Goal: Contribute content: Contribute content

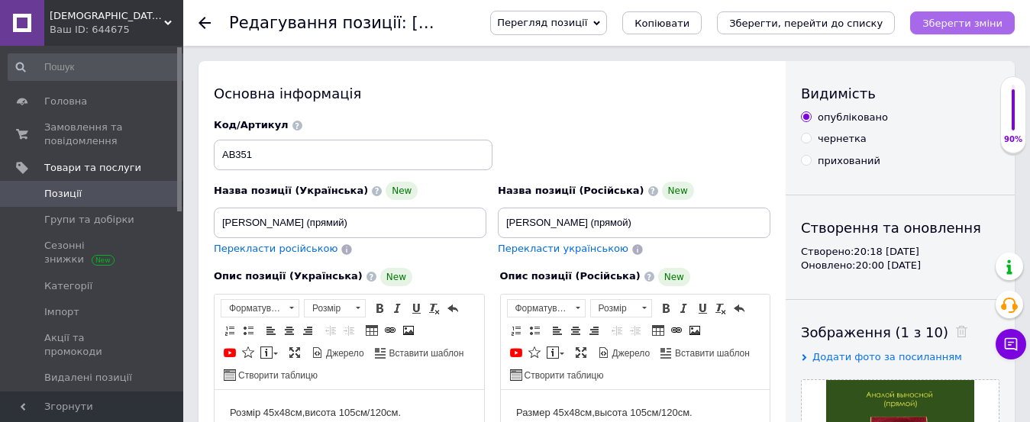
click at [933, 17] on button "Зберегти зміни" at bounding box center [962, 22] width 105 height 23
click at [63, 163] on span "Товари та послуги" at bounding box center [92, 168] width 97 height 14
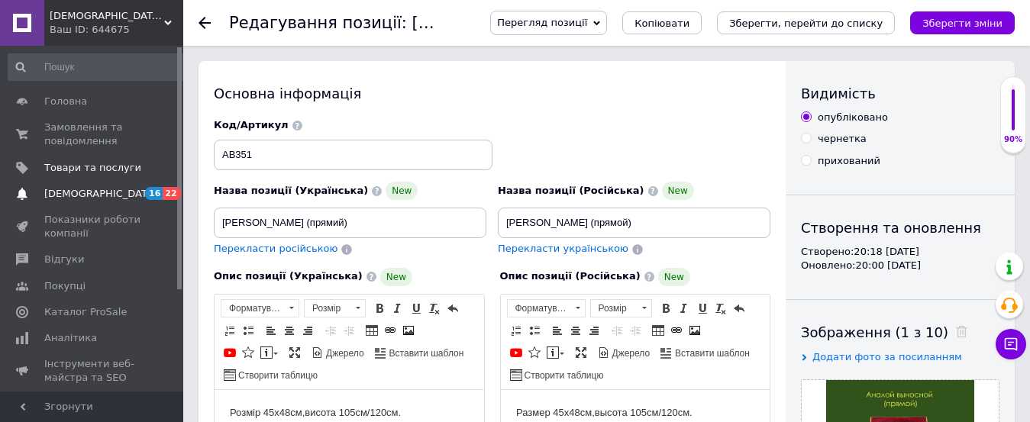
click at [92, 188] on span "[DEMOGRAPHIC_DATA]" at bounding box center [100, 194] width 113 height 14
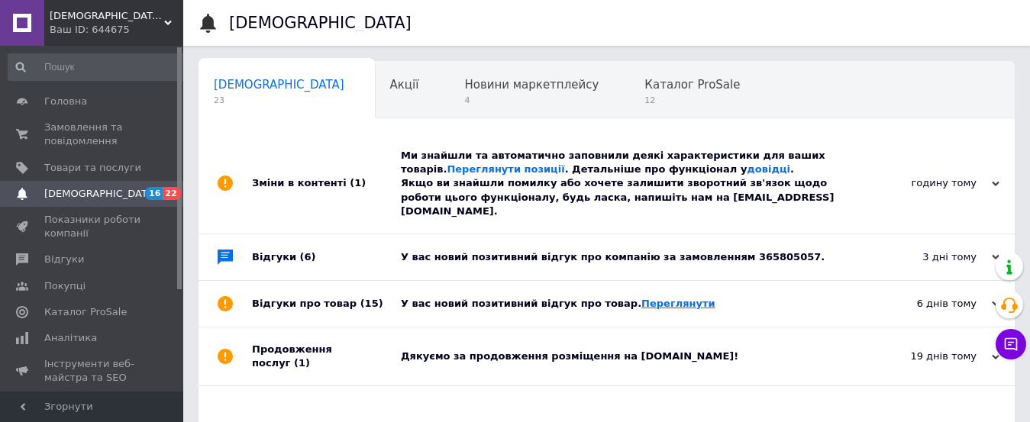
click at [651, 298] on link "Переглянути" at bounding box center [678, 303] width 74 height 11
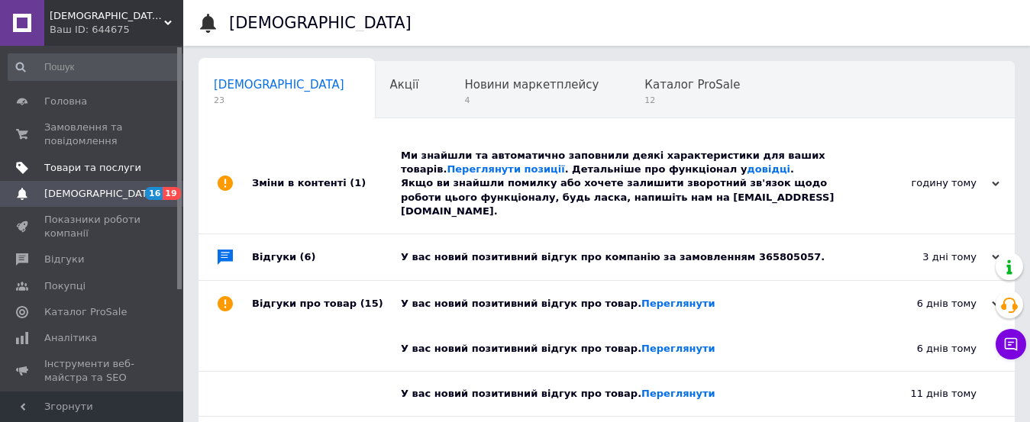
click at [109, 165] on span "Товари та послуги" at bounding box center [92, 168] width 97 height 14
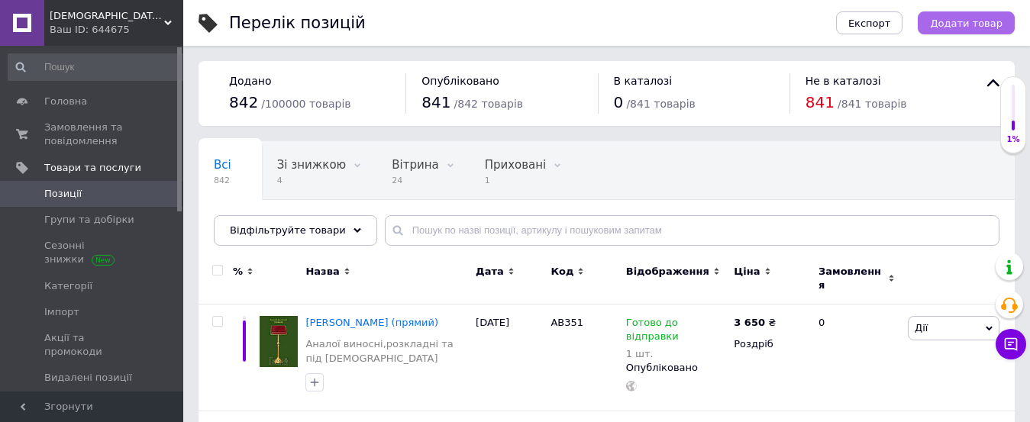
click at [949, 19] on span "Додати товар" at bounding box center [966, 23] width 73 height 11
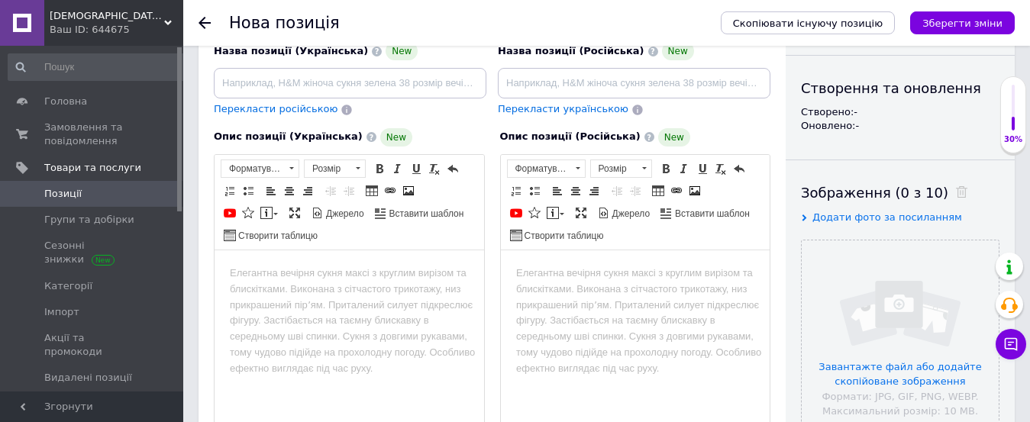
scroll to position [156, 0]
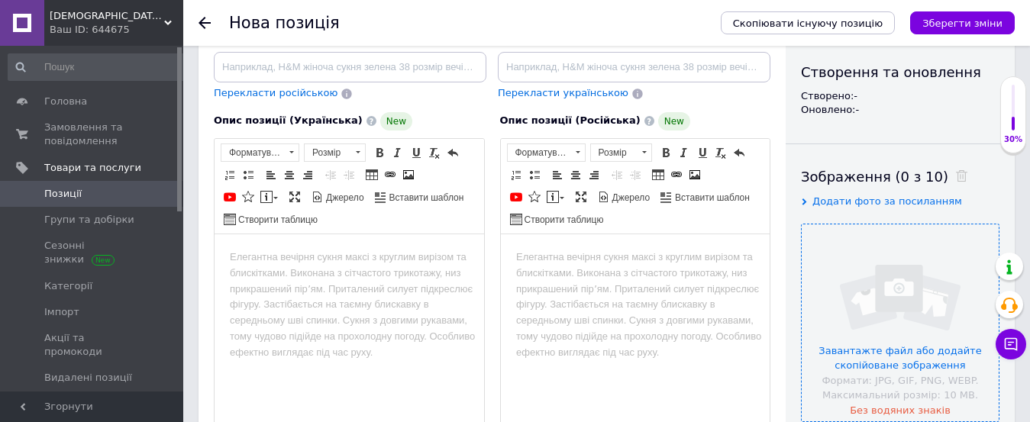
click at [862, 356] on input "file" at bounding box center [899, 322] width 197 height 197
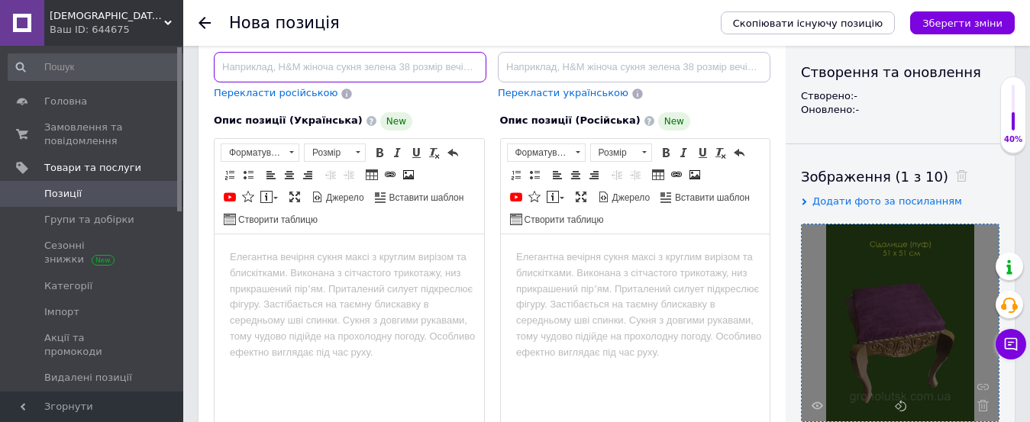
click at [278, 69] on input at bounding box center [350, 67] width 272 height 31
click at [306, 63] on input "Сідалище(пуф)" at bounding box center [350, 67] width 272 height 31
type input "Сідалище(пуф) для храму"
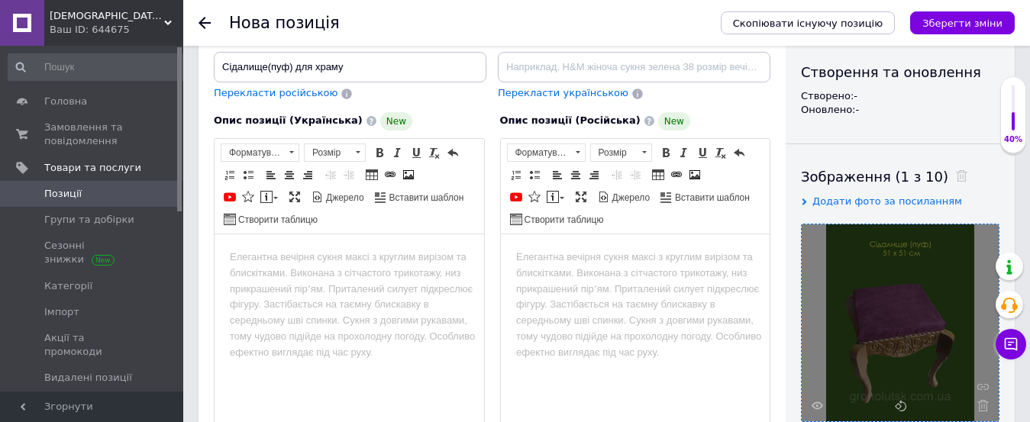
click at [276, 90] on span "Перекласти російською" at bounding box center [276, 92] width 124 height 11
type input "Седалище (пуф) для храма"
click at [256, 260] on body "Редактор, 292006BB-6B4C-4B47-8CBC-63A1BF3FA3B3" at bounding box center [349, 257] width 239 height 16
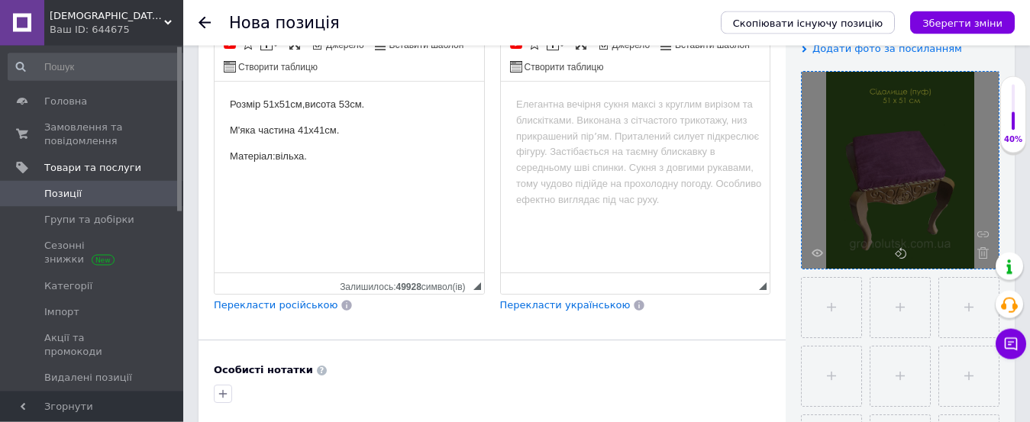
scroll to position [311, 0]
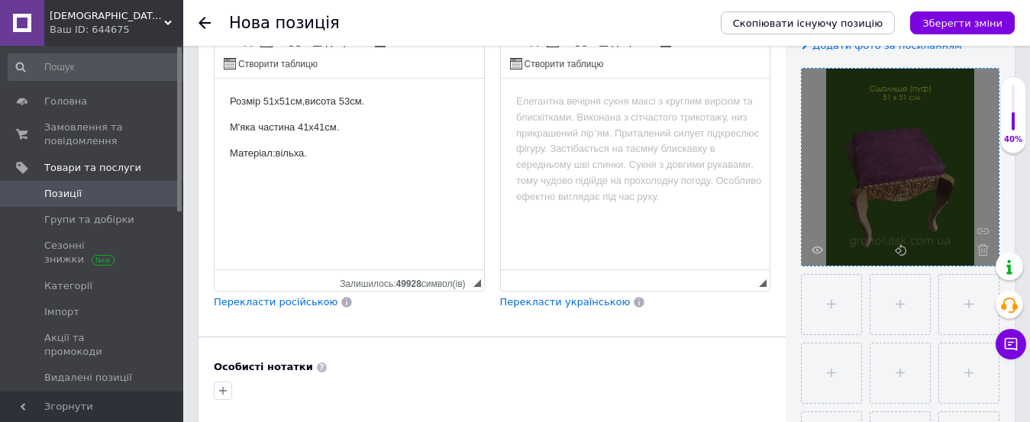
click at [241, 300] on span "Перекласти російською" at bounding box center [276, 301] width 124 height 11
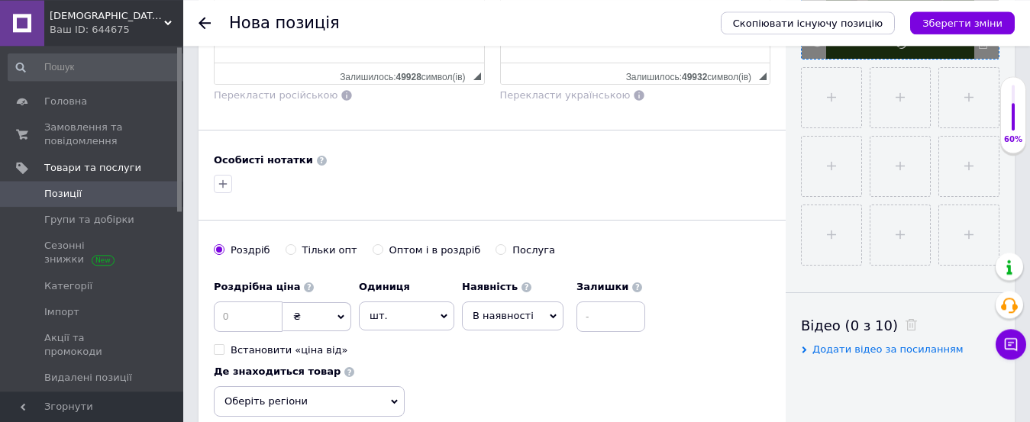
scroll to position [545, 0]
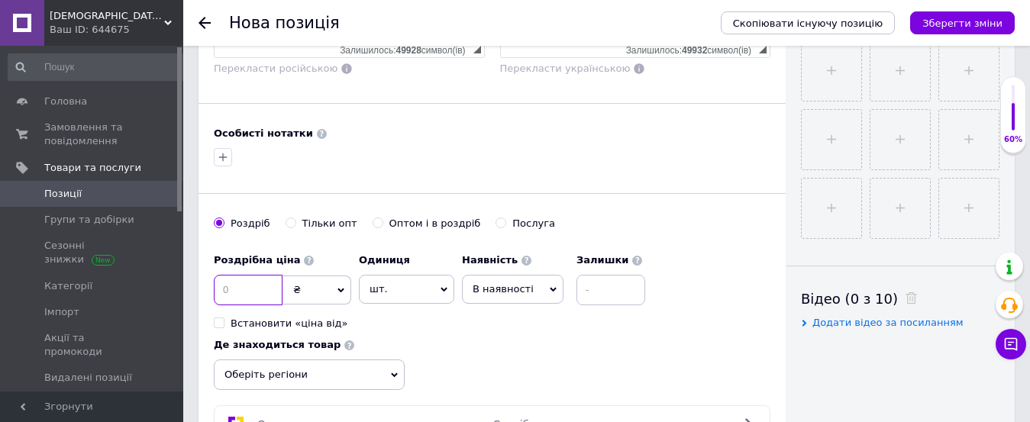
click at [261, 292] on input at bounding box center [248, 290] width 69 height 31
type input "3500"
click at [531, 298] on span "В наявності" at bounding box center [513, 289] width 102 height 29
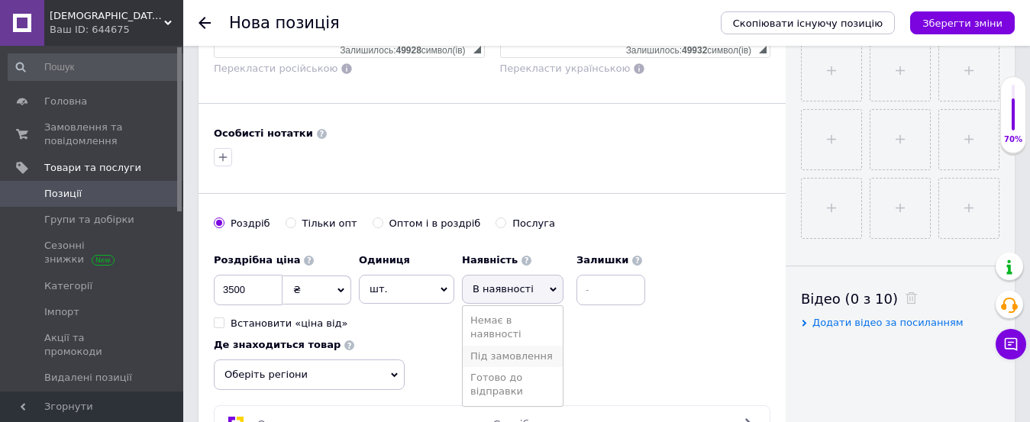
click at [513, 355] on li "Під замовлення" at bounding box center [513, 356] width 100 height 21
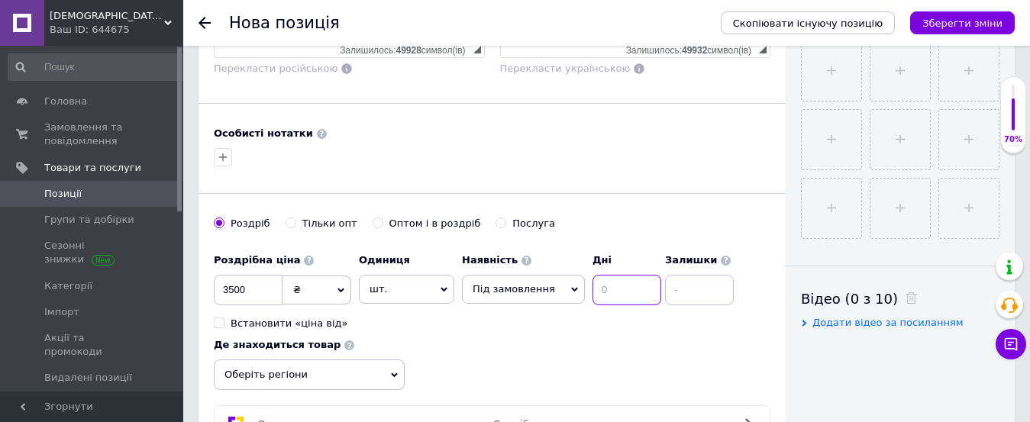
click at [593, 301] on input at bounding box center [626, 290] width 69 height 31
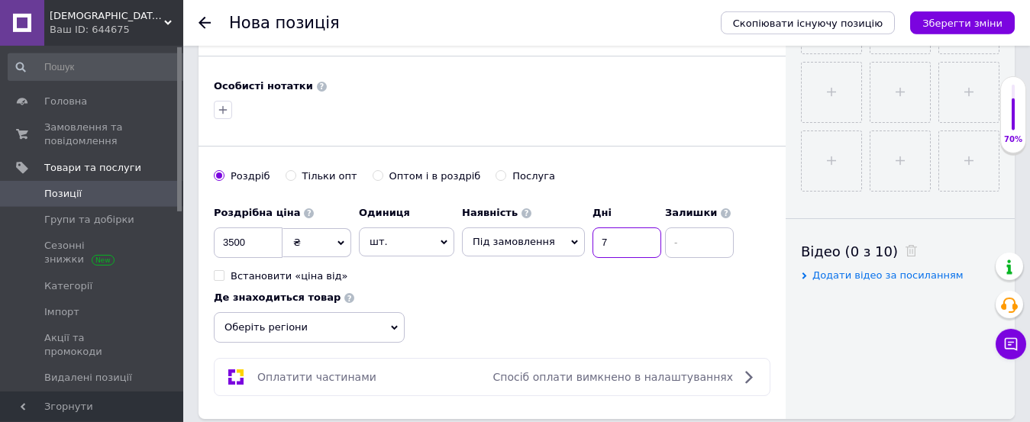
scroll to position [623, 0]
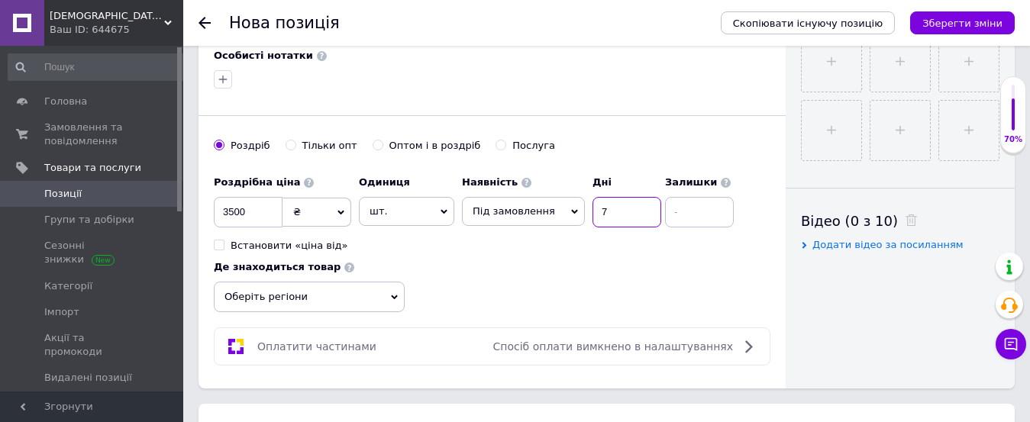
type input "7"
click at [383, 297] on span "Оберіть регіони" at bounding box center [309, 297] width 191 height 31
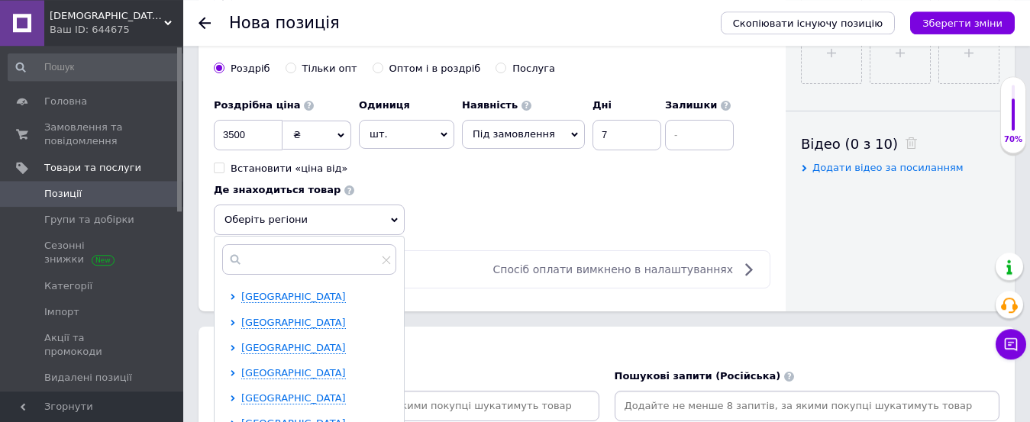
scroll to position [701, 0]
click at [305, 324] on span "[GEOGRAPHIC_DATA]" at bounding box center [293, 321] width 105 height 11
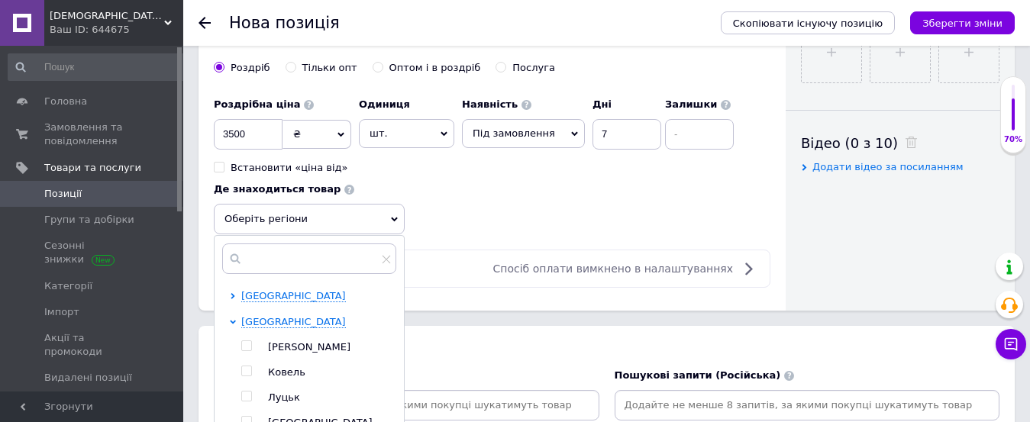
click at [250, 401] on input "checkbox" at bounding box center [246, 397] width 10 height 10
checkbox input "true"
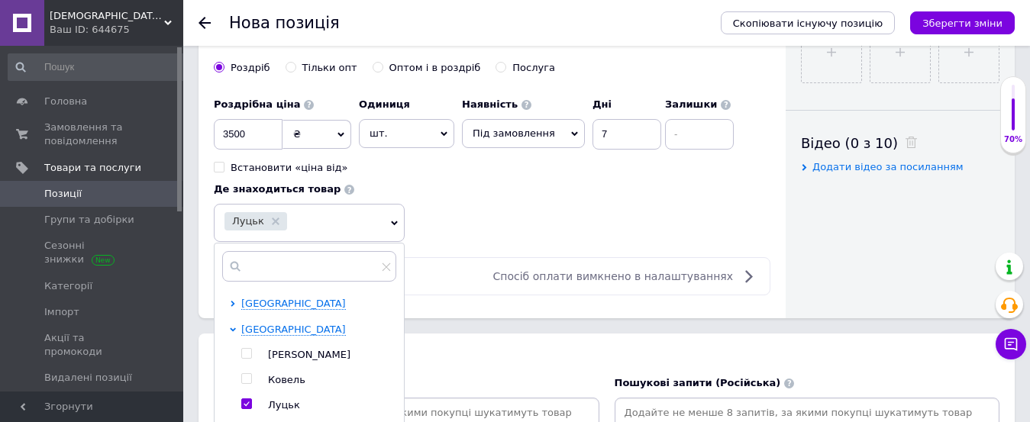
click at [666, 231] on div "Роздрібна ціна 3500 ₴ $ EUR CHF GBP ¥ PLN ₸ MDL HUF KGS CNY TRY KRW lei Встанов…" at bounding box center [492, 166] width 556 height 153
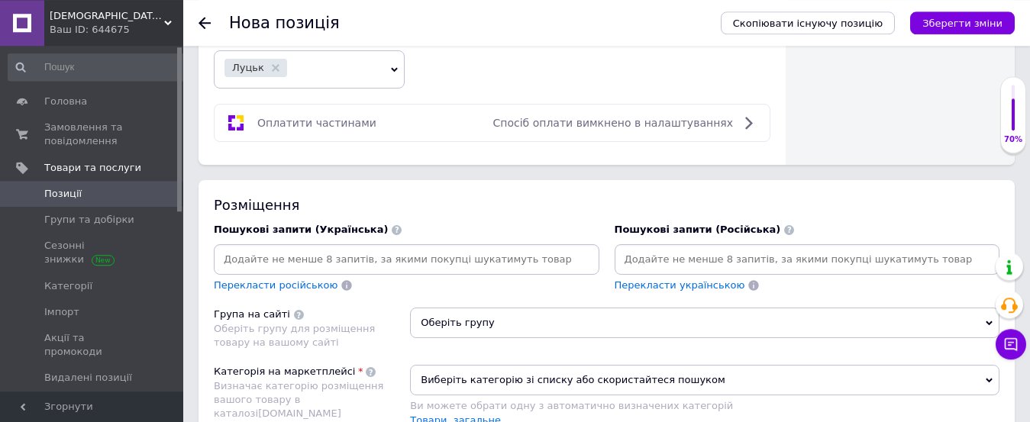
scroll to position [934, 0]
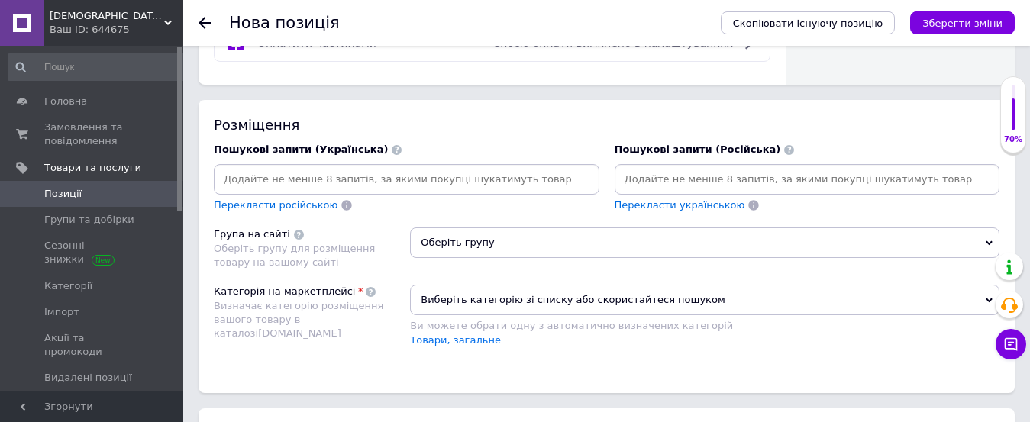
click at [641, 234] on span "Оберіть групу" at bounding box center [704, 242] width 589 height 31
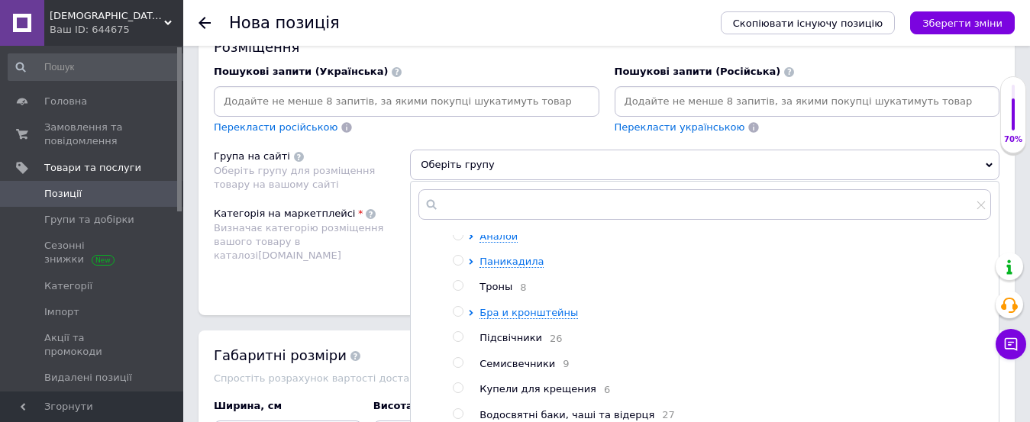
scroll to position [78, 0]
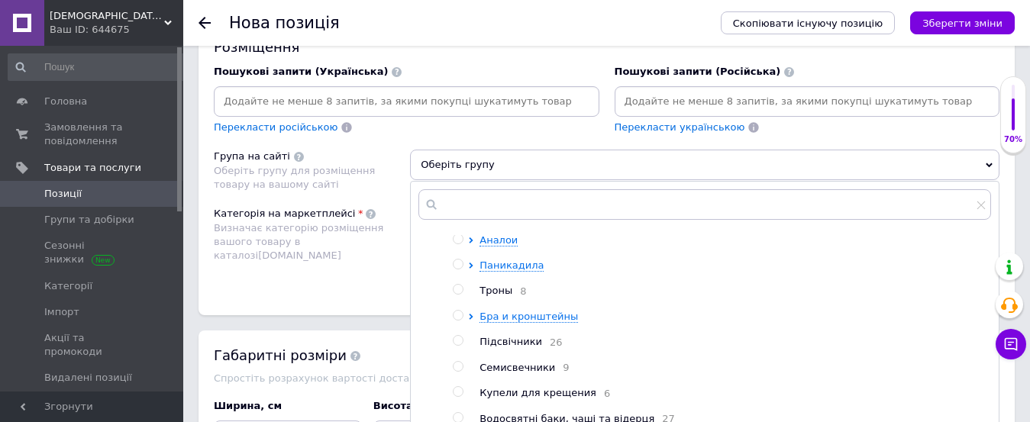
click at [457, 291] on input "radio" at bounding box center [458, 290] width 10 height 10
radio input "true"
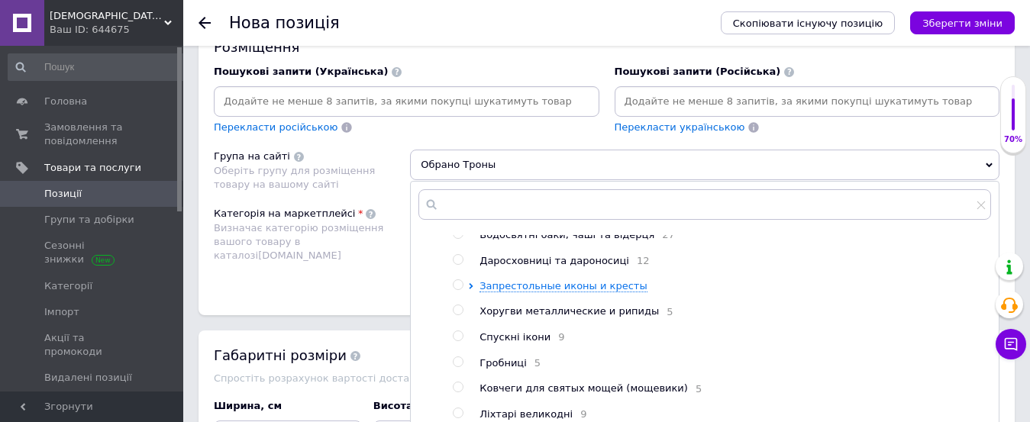
scroll to position [1356, 0]
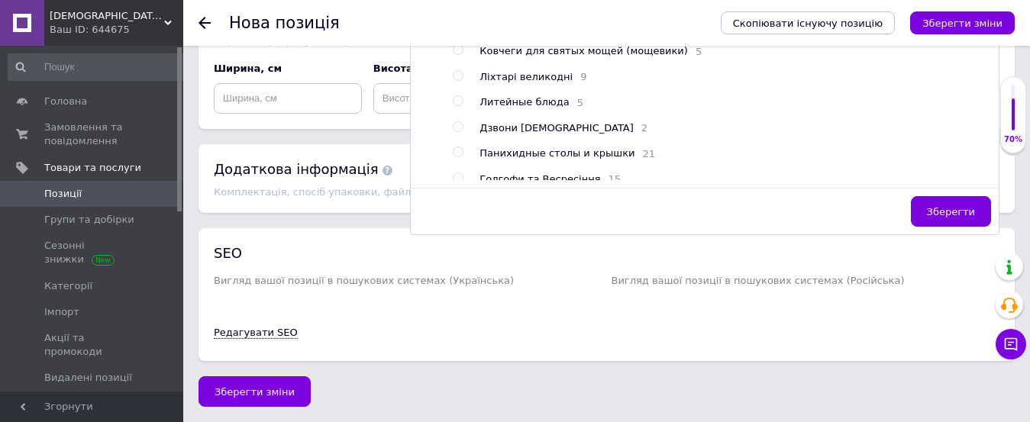
click at [933, 215] on button "Зберегти" at bounding box center [951, 211] width 80 height 31
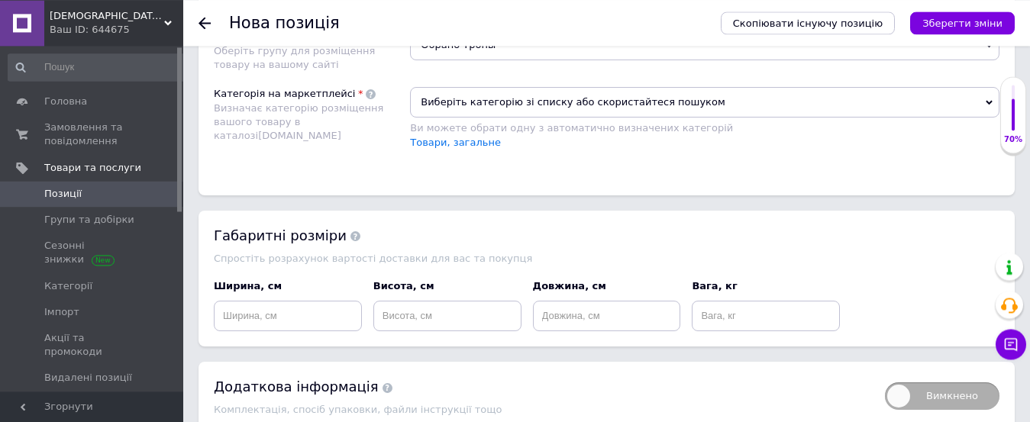
scroll to position [1122, 0]
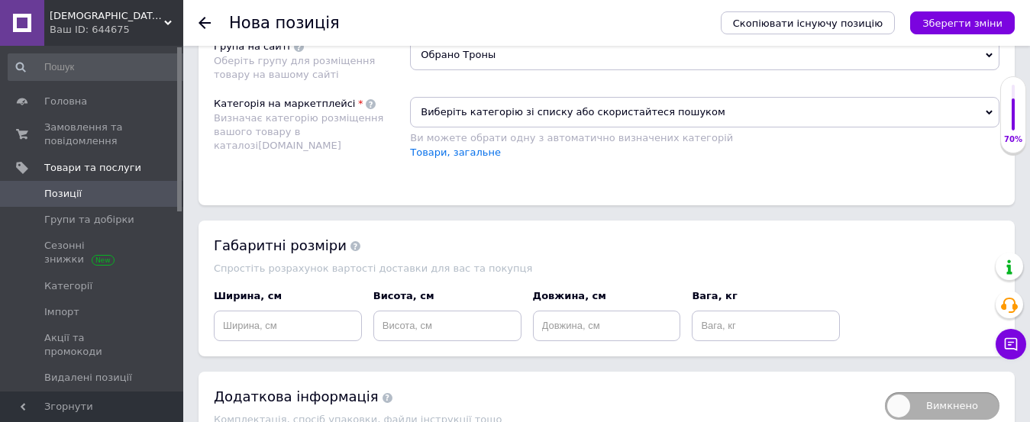
click at [459, 118] on span "Виберіть категорію зі списку або скористайтеся пошуком" at bounding box center [704, 112] width 589 height 31
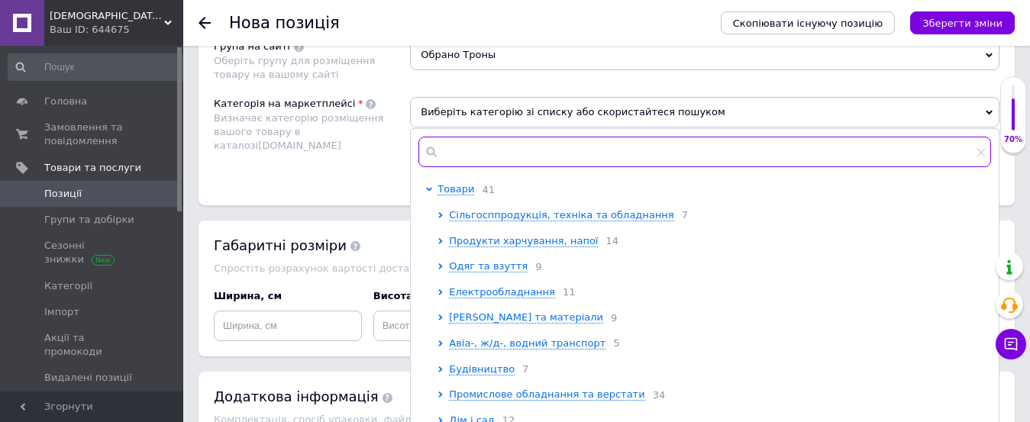
click at [488, 161] on input "text" at bounding box center [704, 152] width 572 height 31
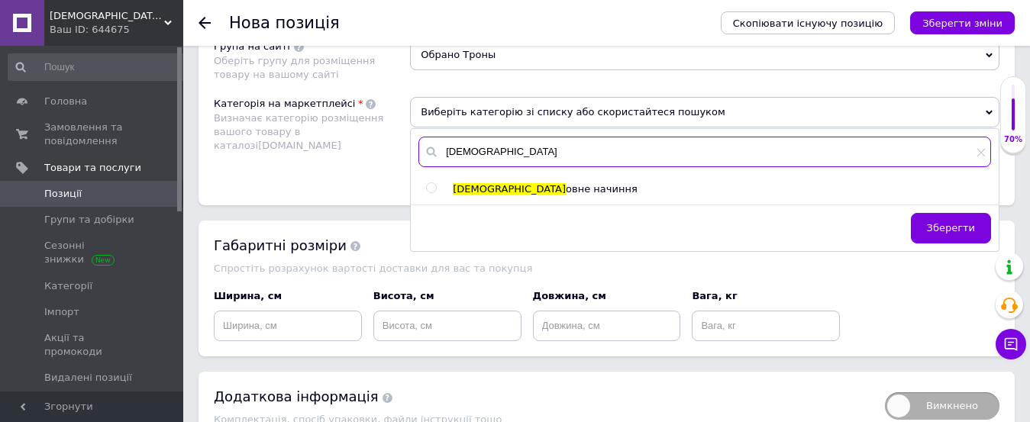
type input "[DEMOGRAPHIC_DATA]"
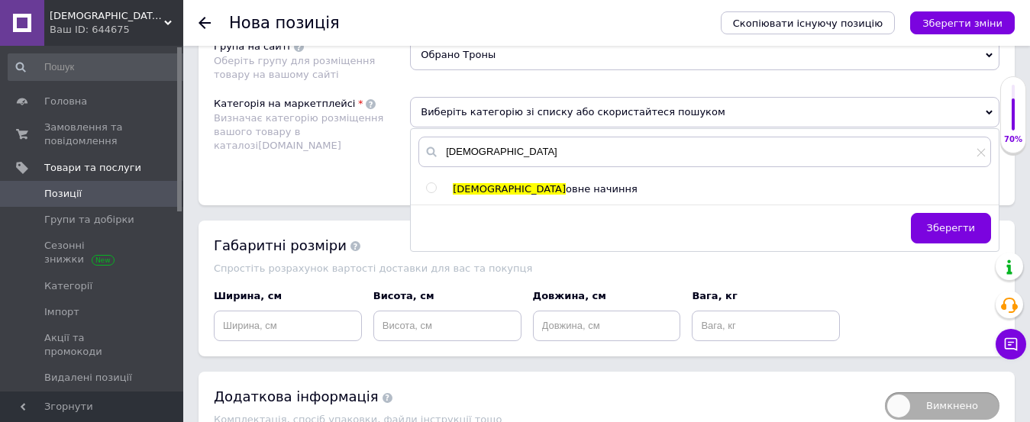
click at [430, 189] on input "radio" at bounding box center [431, 188] width 10 height 10
radio input "true"
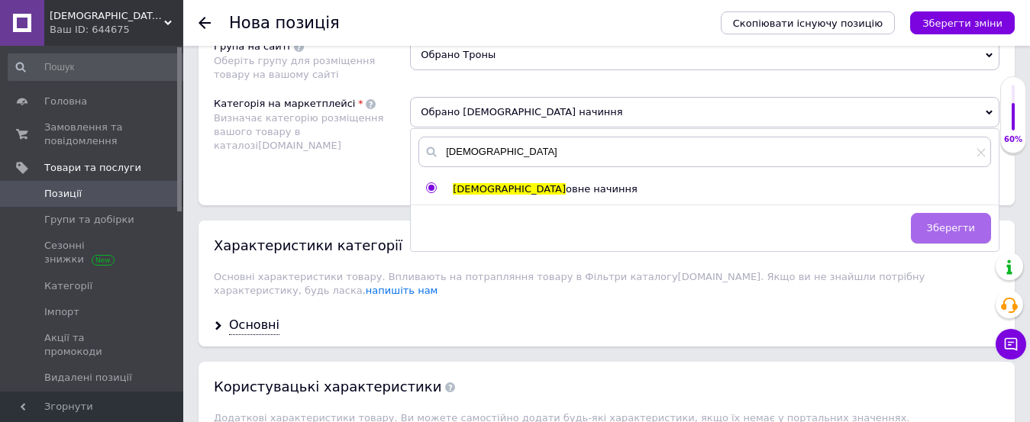
click at [958, 230] on span "Зберегти" at bounding box center [951, 227] width 48 height 11
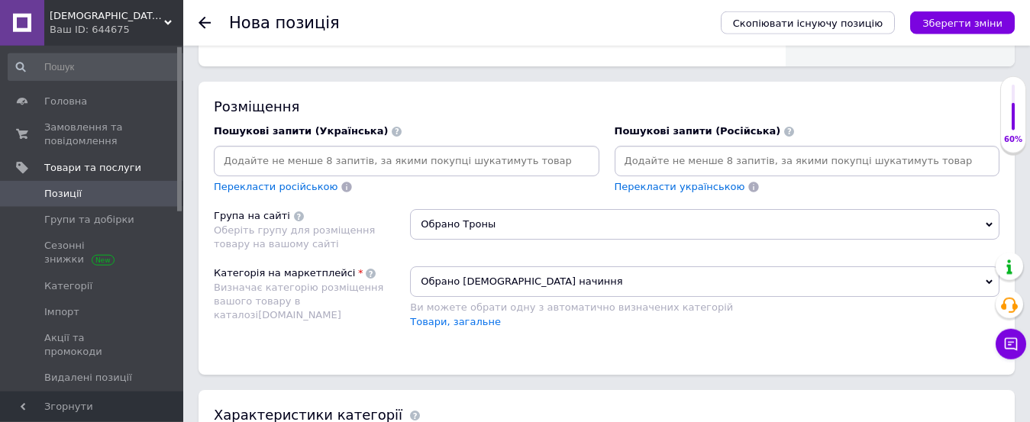
scroll to position [927, 0]
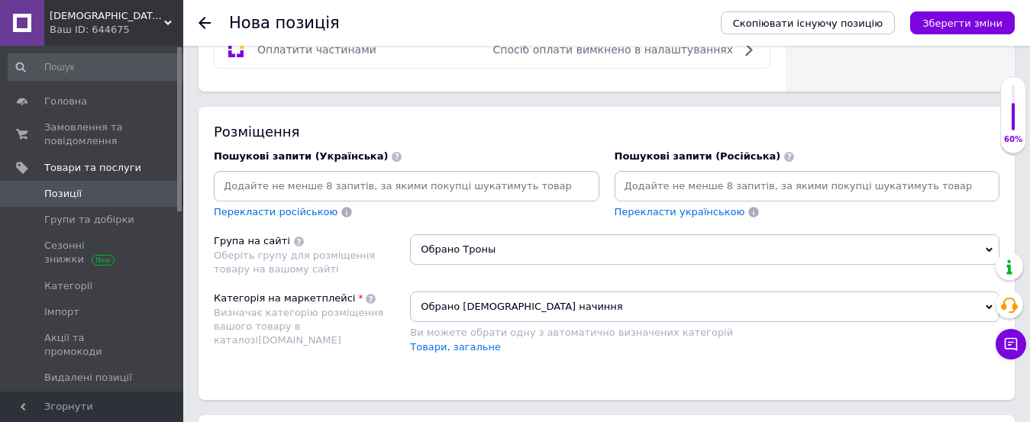
click at [285, 201] on div at bounding box center [406, 186] width 385 height 31
click at [286, 192] on input at bounding box center [406, 186] width 379 height 23
type input "седалище для храму"
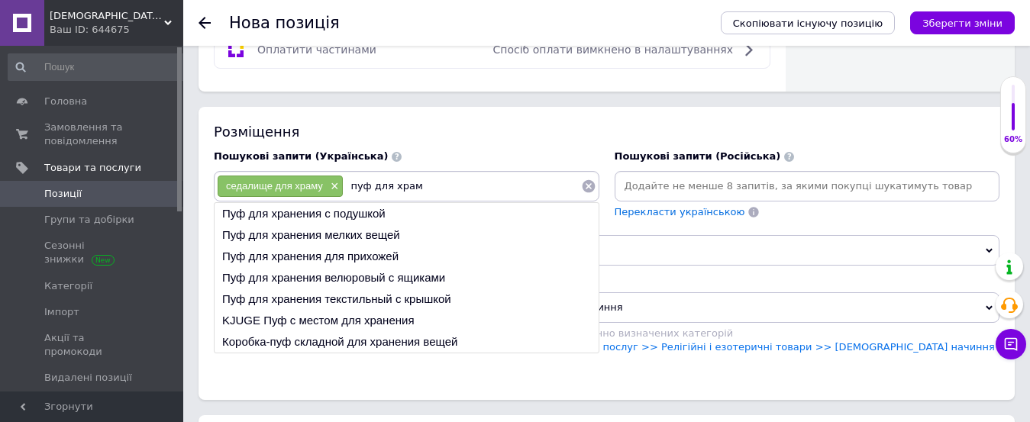
type input "пуф для храма"
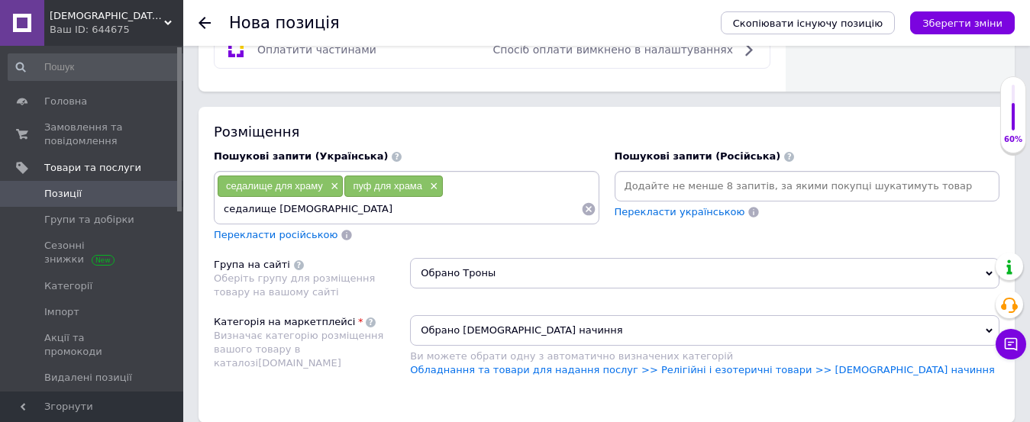
type input "седалище [DEMOGRAPHIC_DATA]"
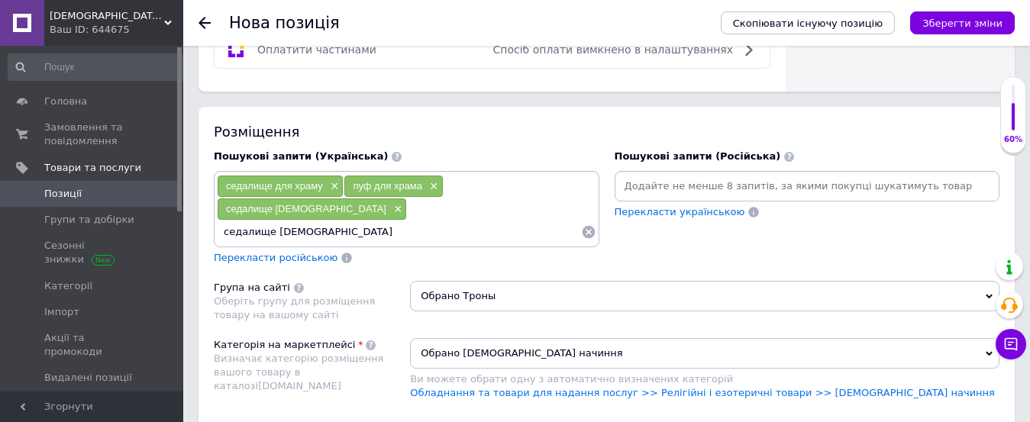
type input "седалище [DEMOGRAPHIC_DATA]"
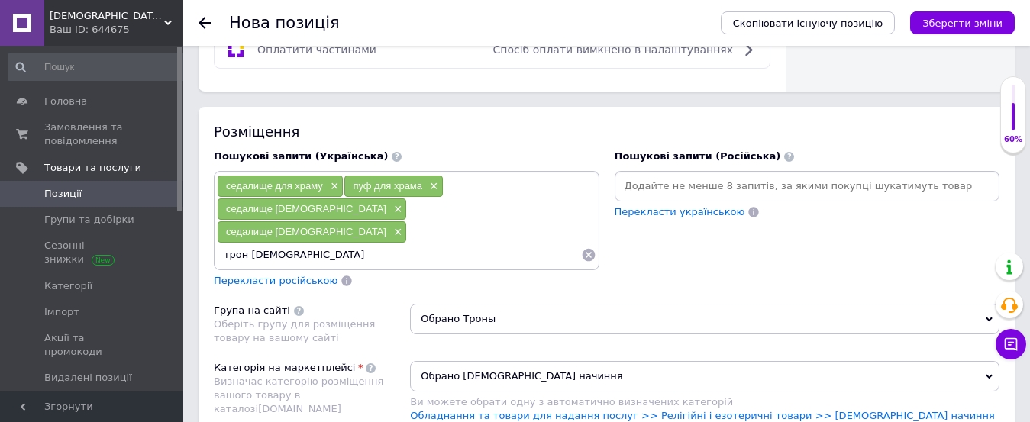
type input "трон [DEMOGRAPHIC_DATA]"
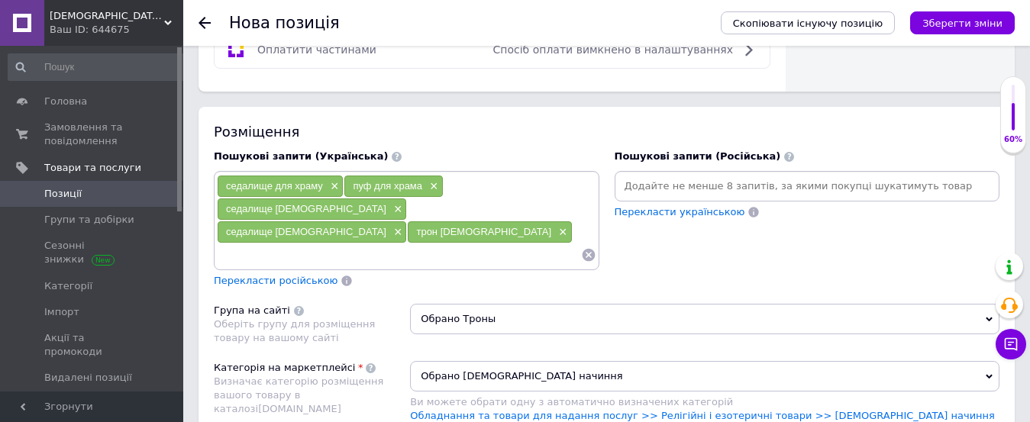
click at [277, 275] on span "Перекласти російською" at bounding box center [276, 280] width 124 height 11
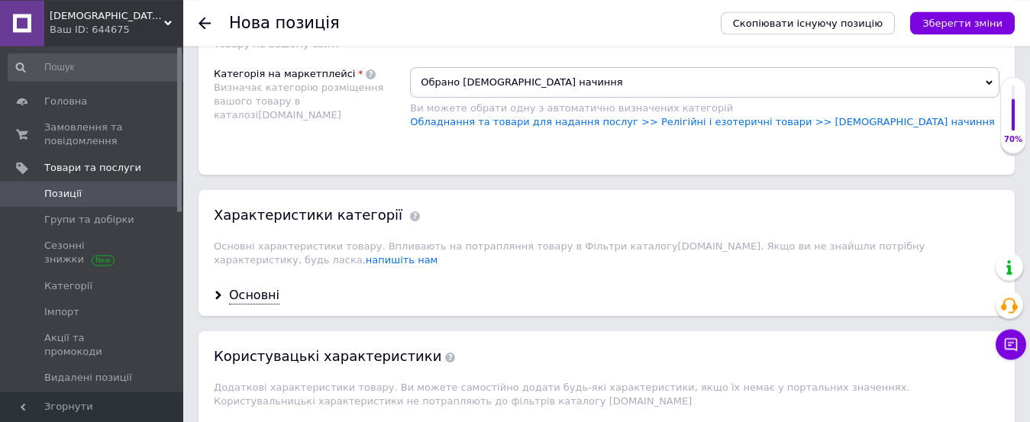
scroll to position [1239, 0]
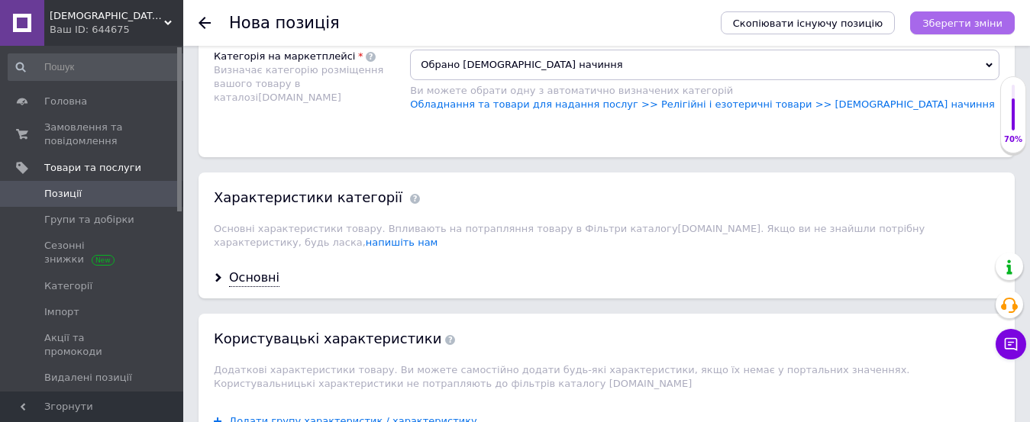
click at [978, 27] on icon "Зберегти зміни" at bounding box center [962, 23] width 80 height 11
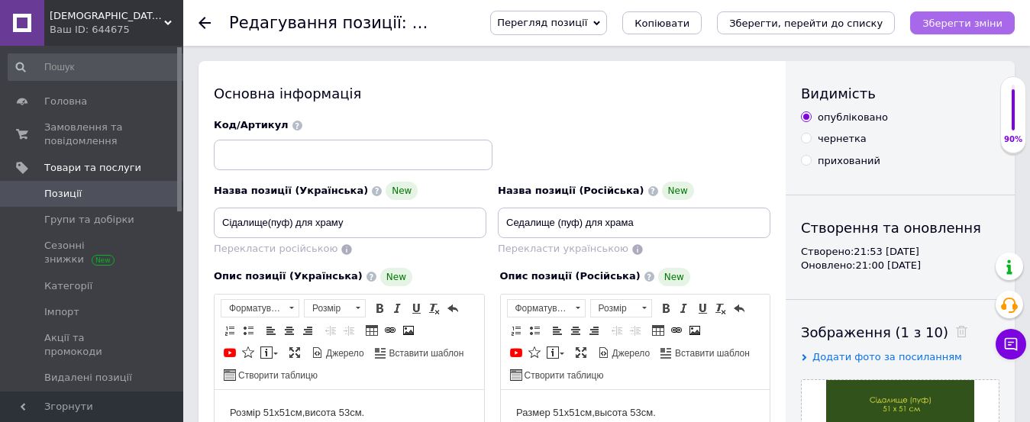
click at [945, 21] on icon "Зберегти зміни" at bounding box center [962, 23] width 80 height 11
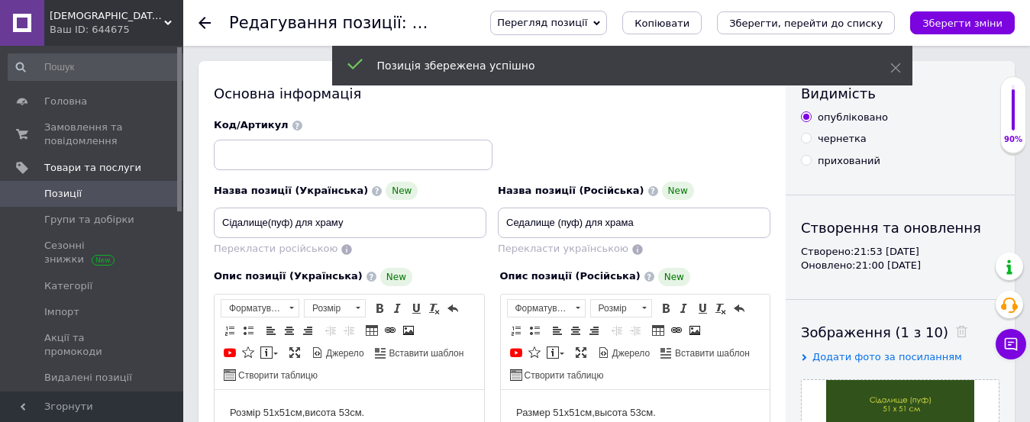
click at [45, 185] on link "Позиції" at bounding box center [98, 194] width 196 height 26
